Goal: Task Accomplishment & Management: Complete application form

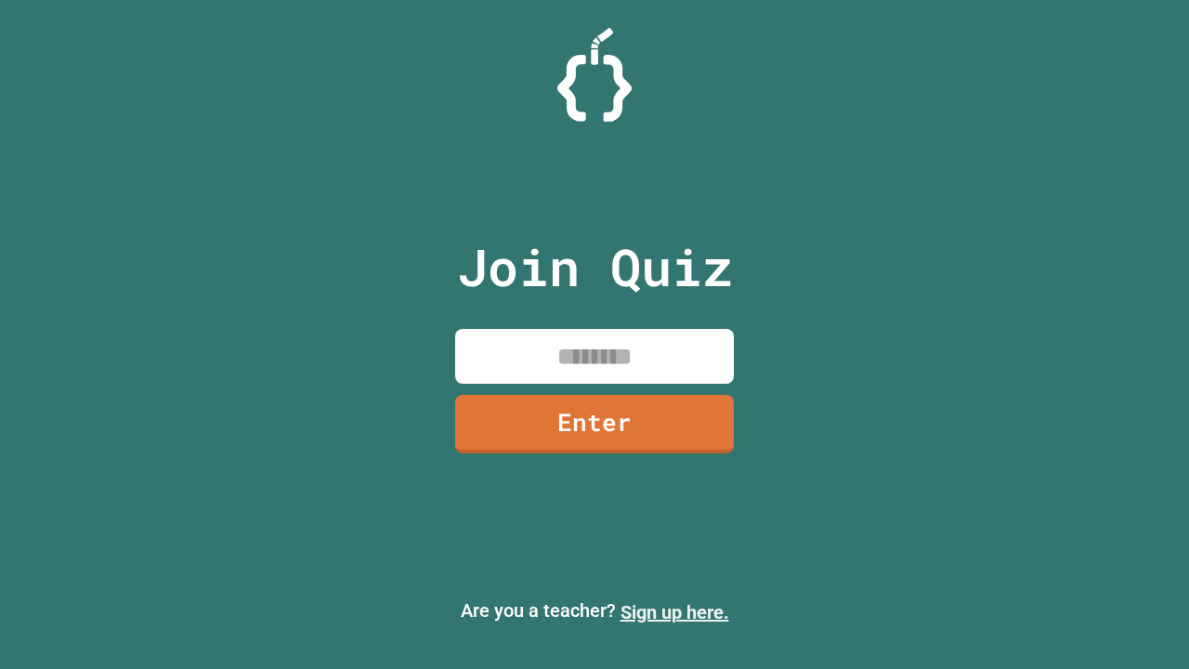
click at [674, 612] on link "Sign up here." at bounding box center [675, 612] width 109 height 22
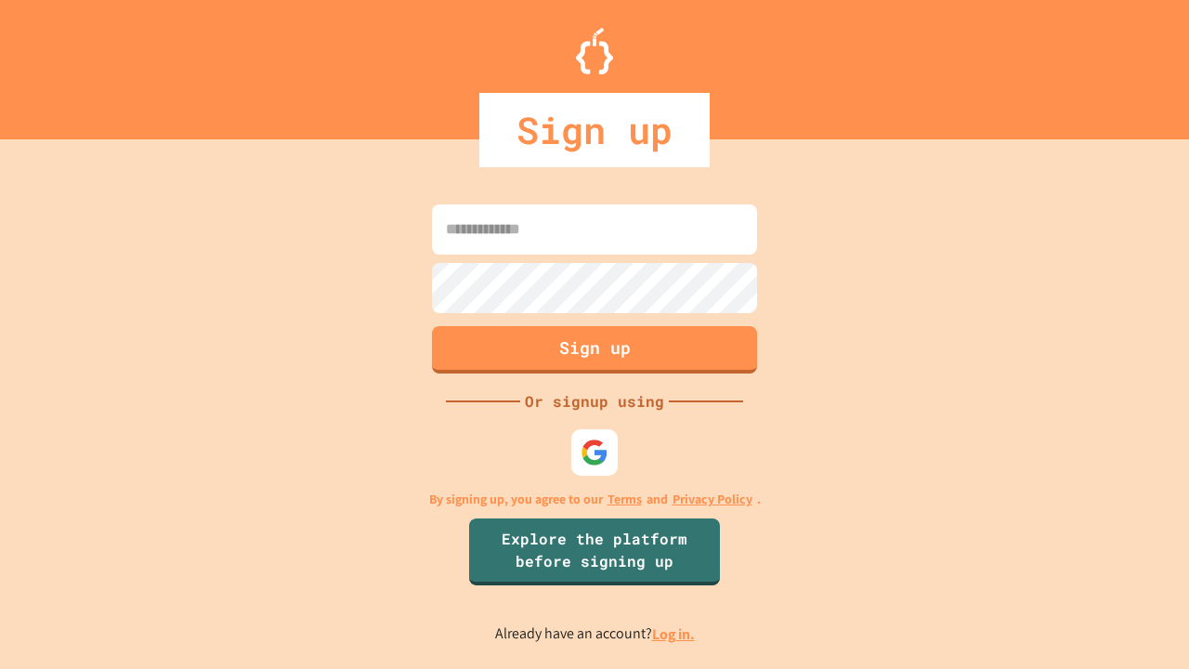
click at [674, 634] on link "Log in." at bounding box center [673, 634] width 43 height 20
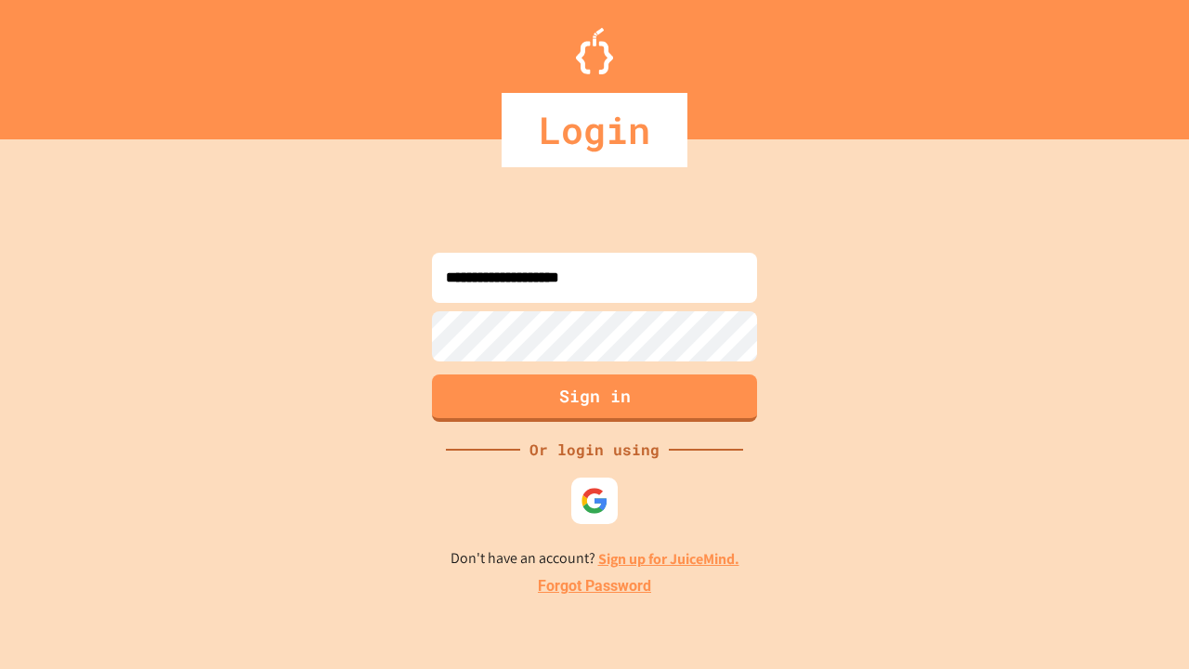
type input "**********"
